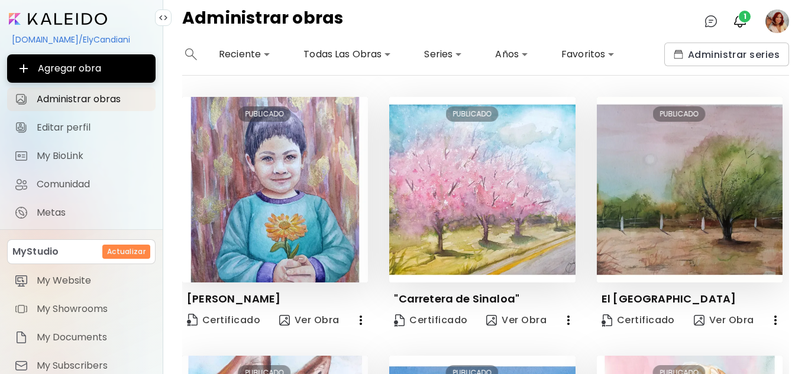
click at [779, 22] on image at bounding box center [777, 21] width 24 height 24
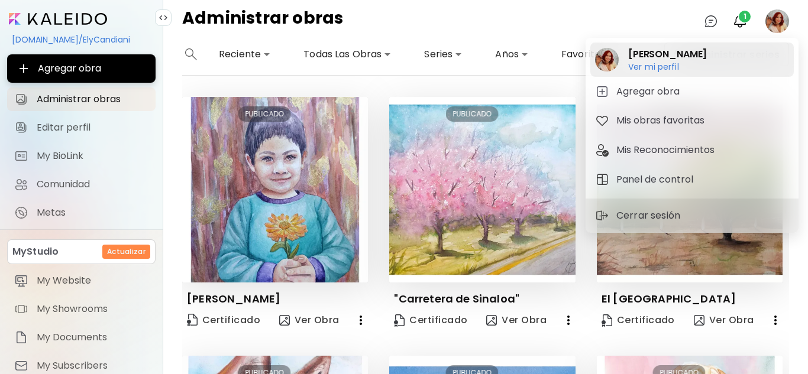
click at [676, 57] on h2 "[PERSON_NAME]" at bounding box center [667, 54] width 79 height 14
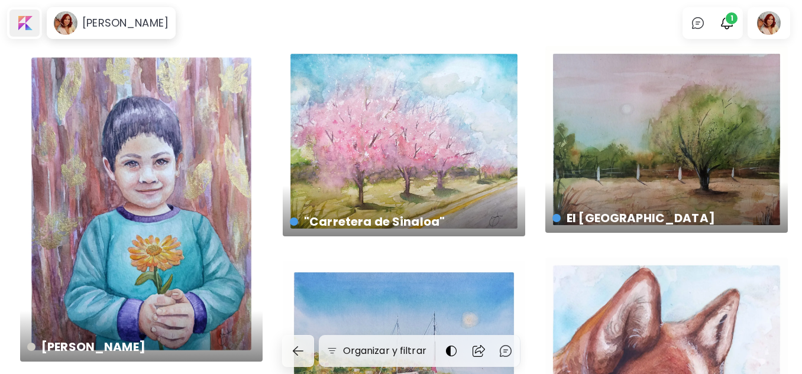
click at [27, 16] on div at bounding box center [24, 22] width 30 height 27
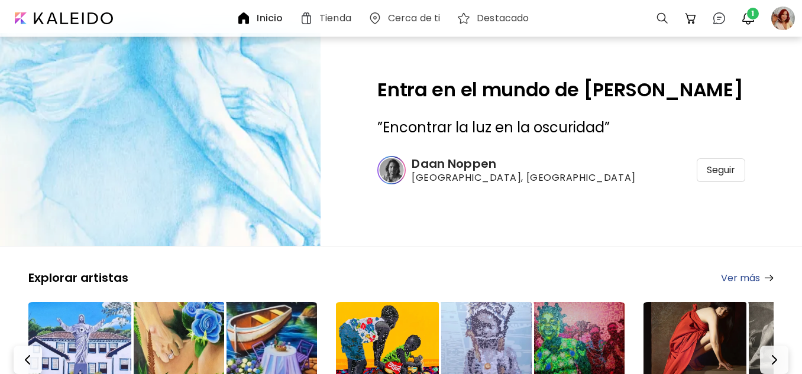
click at [346, 22] on h6 "Tienda" at bounding box center [335, 18] width 32 height 9
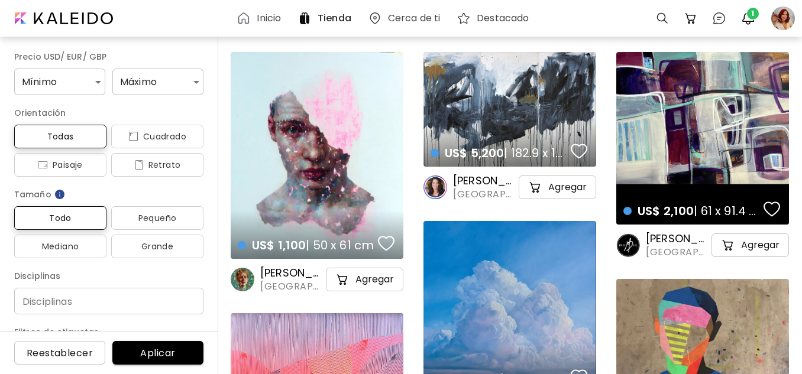
click at [419, 18] on h6 "Cerca de ti" at bounding box center [414, 18] width 52 height 9
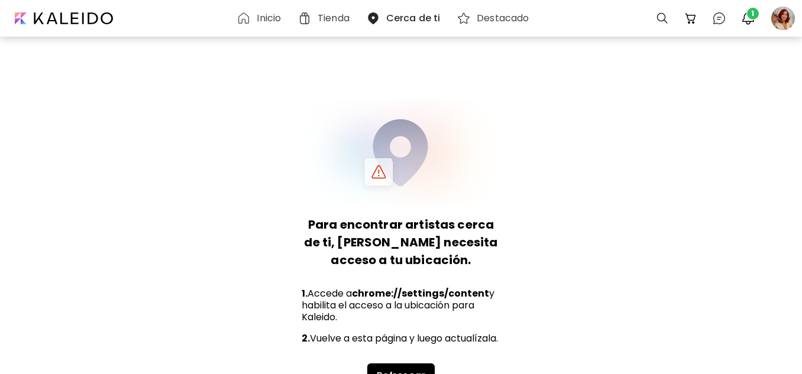
click at [513, 21] on h6 "Destacado" at bounding box center [503, 18] width 52 height 9
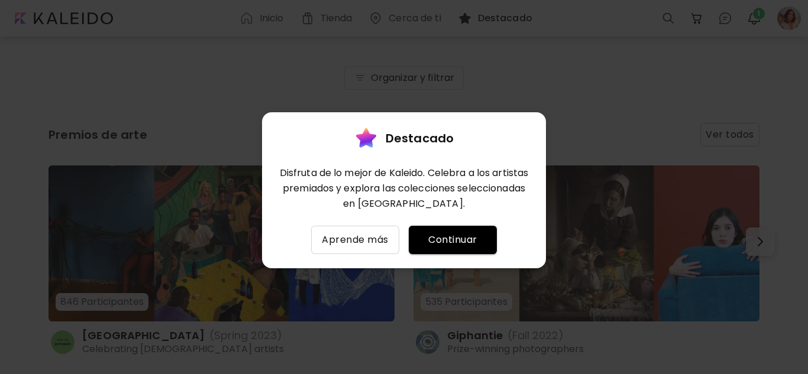
click at [469, 240] on span "Continuar" at bounding box center [452, 240] width 69 height 14
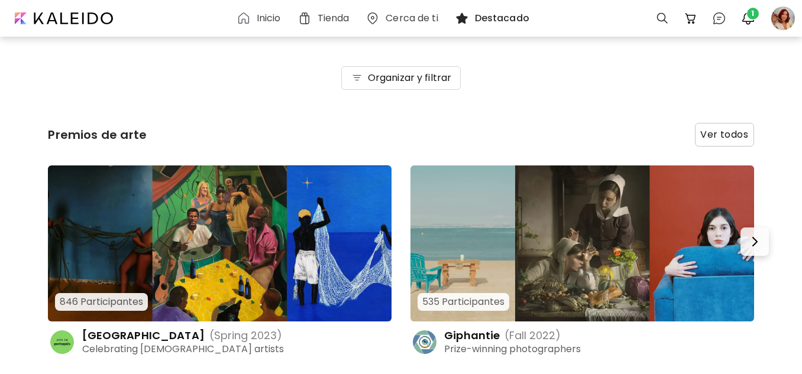
click at [268, 23] on h6 "Inicio" at bounding box center [269, 18] width 24 height 9
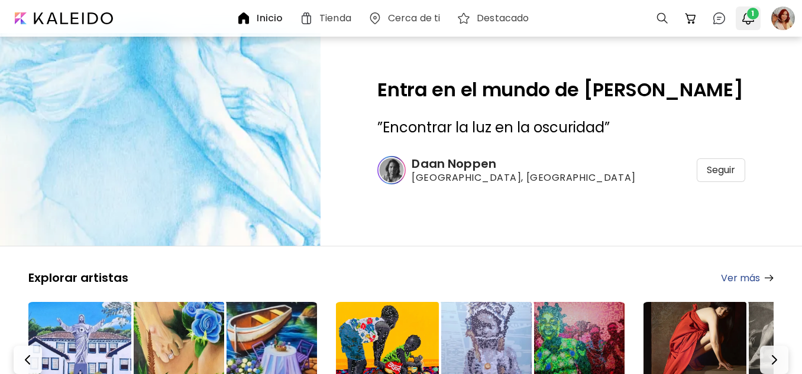
click at [747, 14] on span "1" at bounding box center [753, 14] width 12 height 12
